Goal: Task Accomplishment & Management: Manage account settings

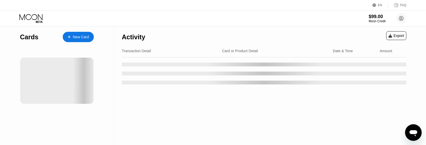
scroll to position [32, 0]
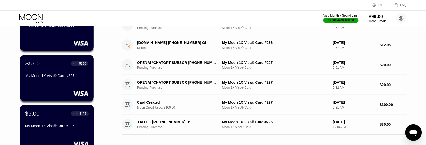
scroll to position [97, 0]
